Goal: Communication & Community: Answer question/provide support

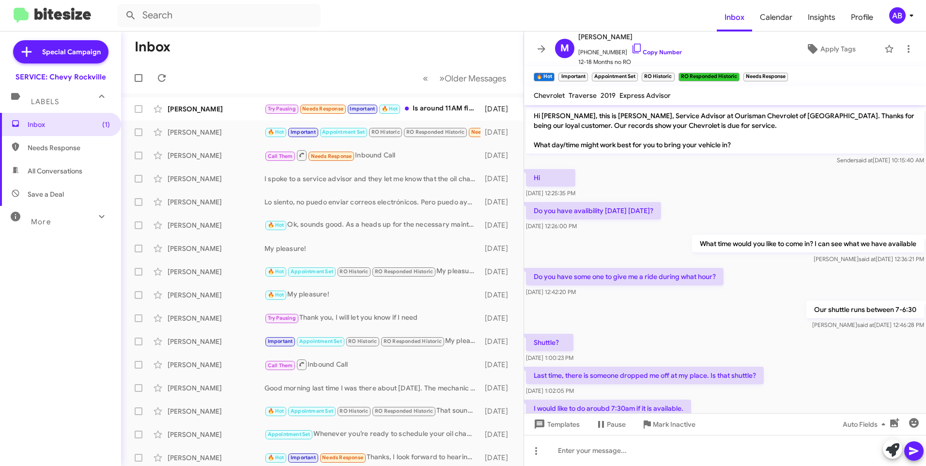
click at [344, 36] on mat-toolbar-row "Inbox" at bounding box center [322, 46] width 402 height 31
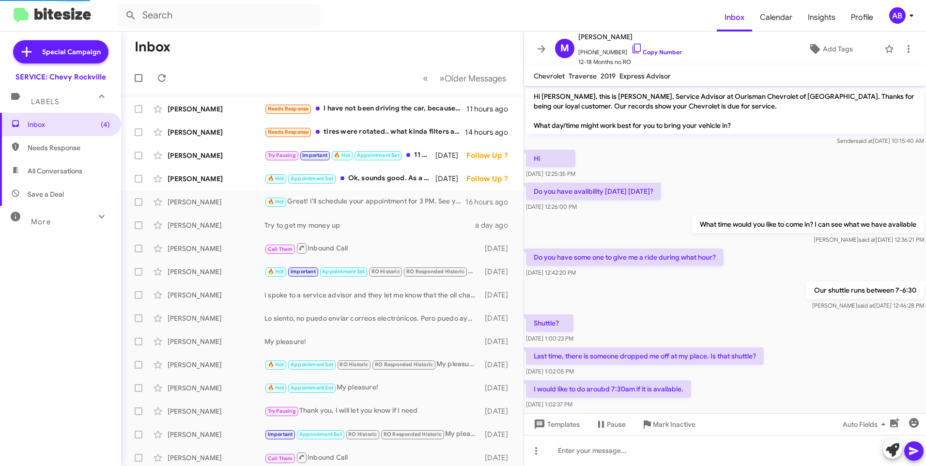
scroll to position [312, 0]
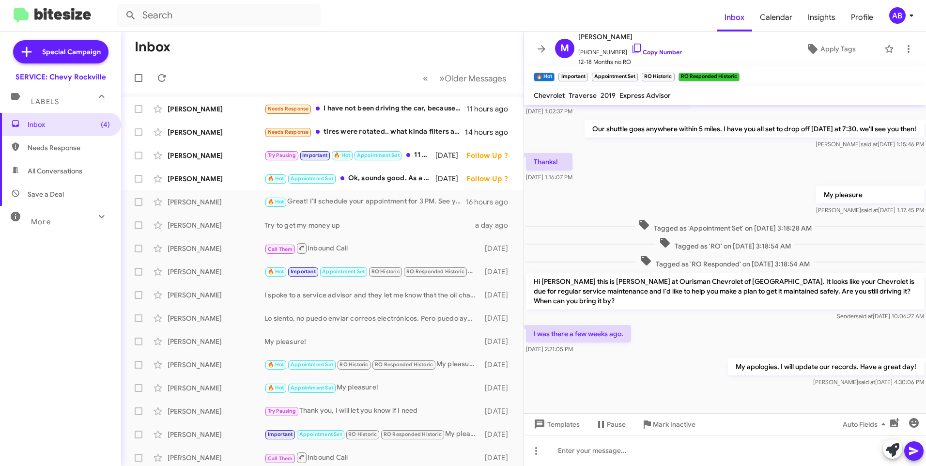
click at [65, 147] on span "Needs Response" at bounding box center [69, 148] width 82 height 10
type input "in:needs-response"
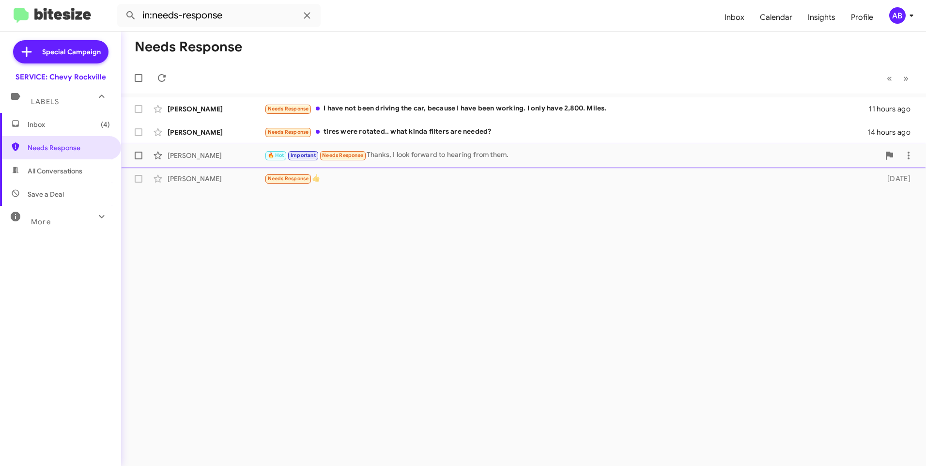
click at [432, 157] on div "🔥 Hot Important Needs Response Thanks, I look forward to hearing from them." at bounding box center [571, 155] width 615 height 11
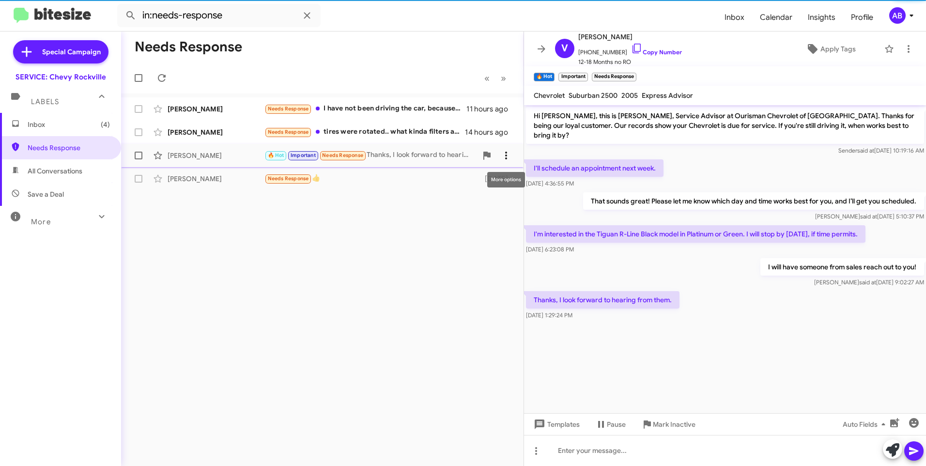
click at [503, 154] on icon at bounding box center [506, 156] width 12 height 12
